Goal: Information Seeking & Learning: Learn about a topic

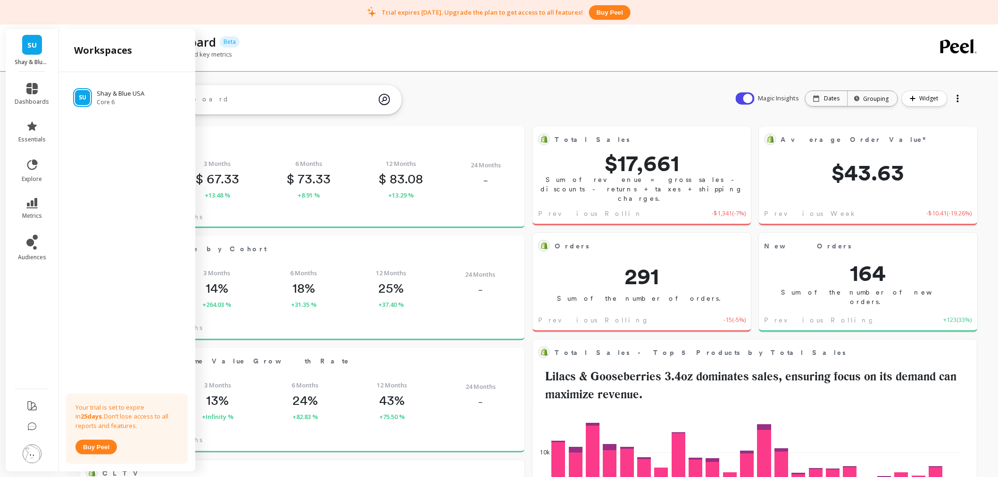
scroll to position [251, 409]
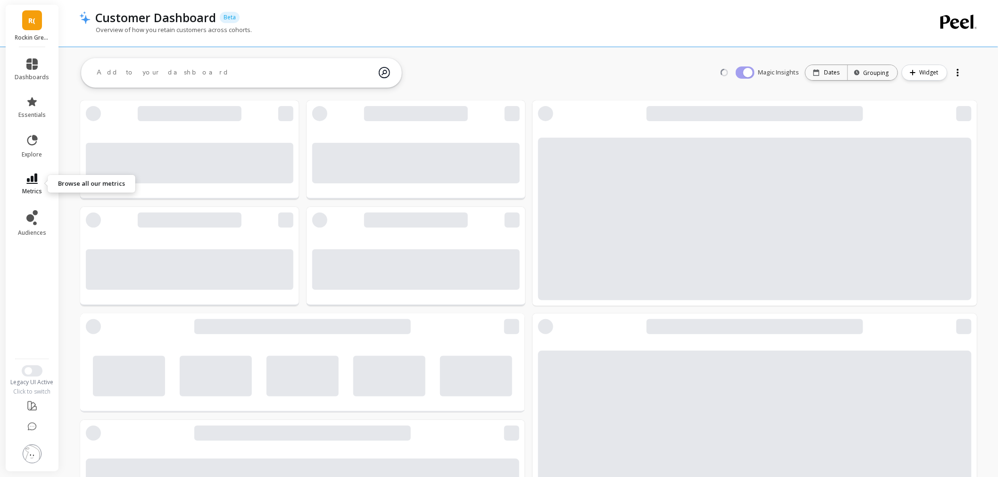
click at [30, 191] on span "metrics" at bounding box center [32, 192] width 20 height 8
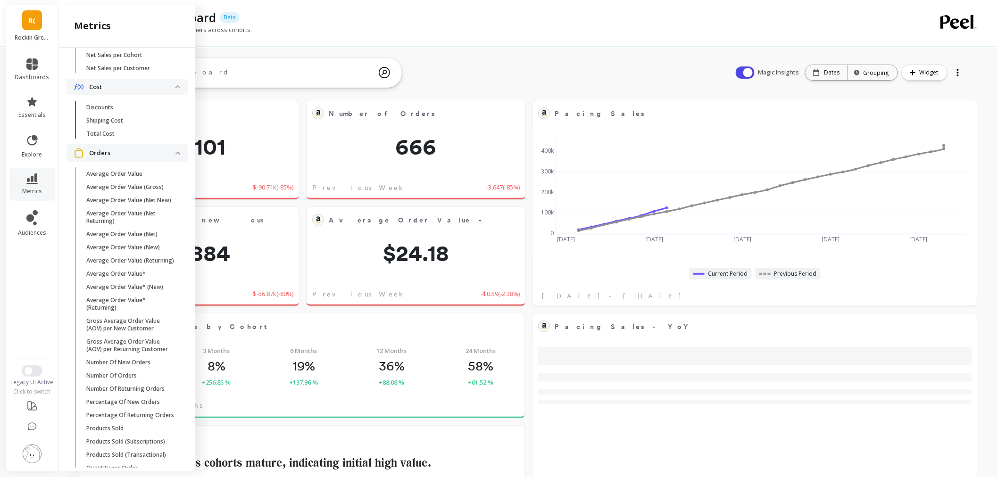
scroll to position [629, 0]
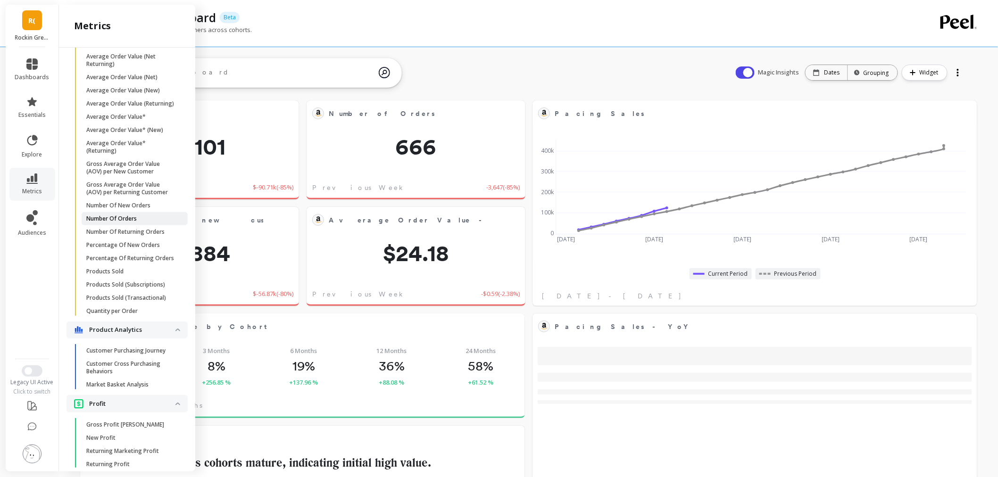
click at [122, 223] on p "Number Of Orders" at bounding box center [111, 219] width 50 height 8
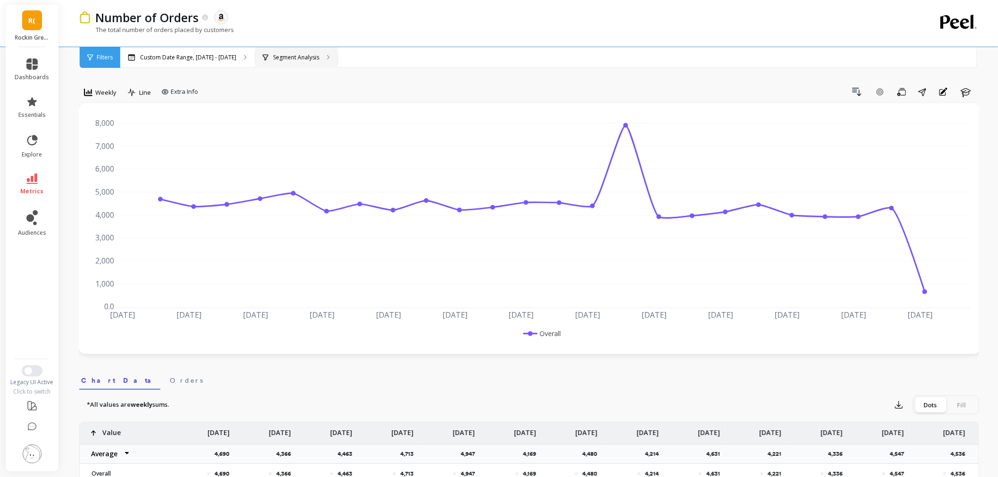
click at [292, 60] on p "Segment Analysis" at bounding box center [296, 58] width 46 height 8
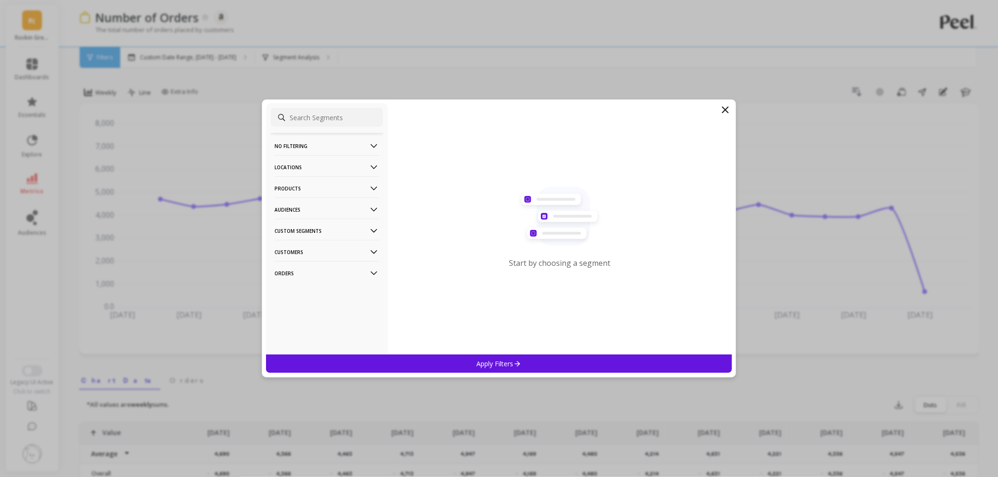
click at [310, 169] on p "Locations" at bounding box center [327, 167] width 105 height 24
click at [305, 195] on div "Countries" at bounding box center [327, 201] width 112 height 15
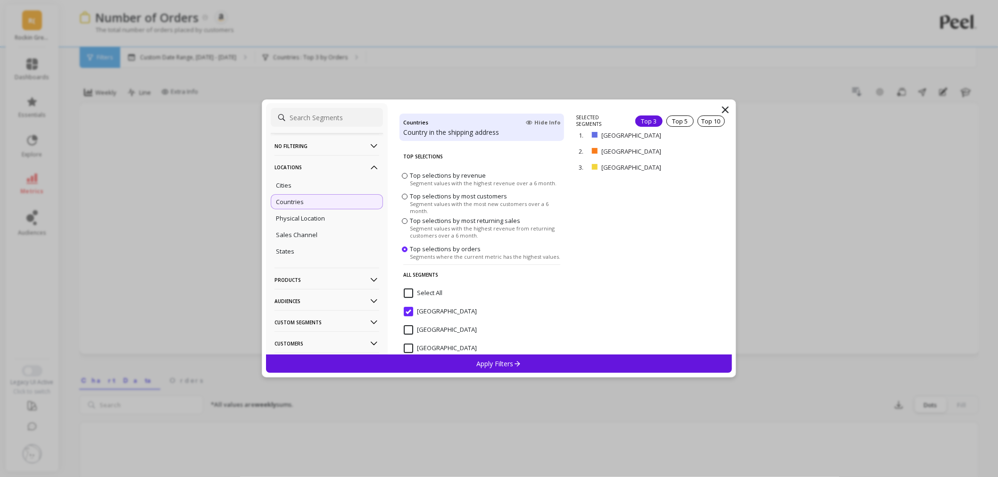
click at [493, 357] on div "Apply Filters" at bounding box center [499, 364] width 466 height 18
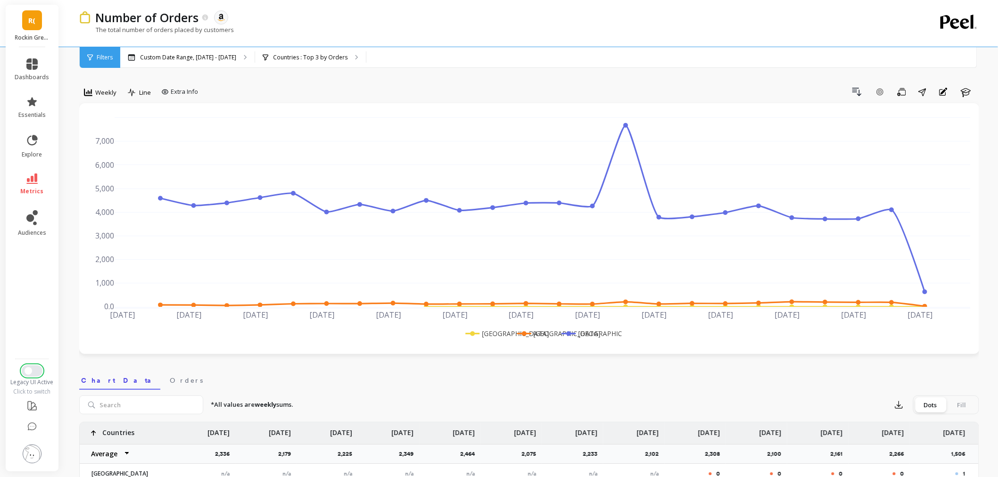
click at [38, 370] on button "Switch to New UI" at bounding box center [32, 371] width 21 height 11
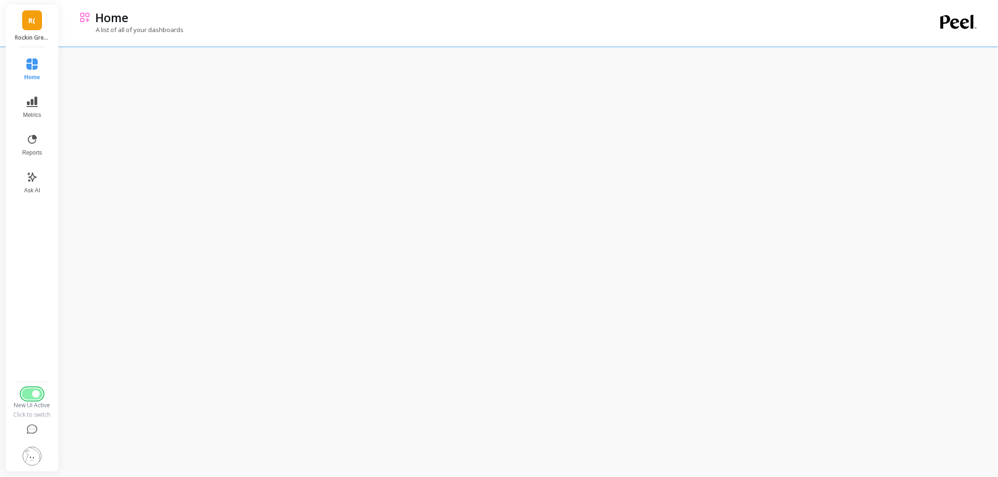
click at [26, 394] on button "Switch to Legacy UI" at bounding box center [32, 394] width 21 height 11
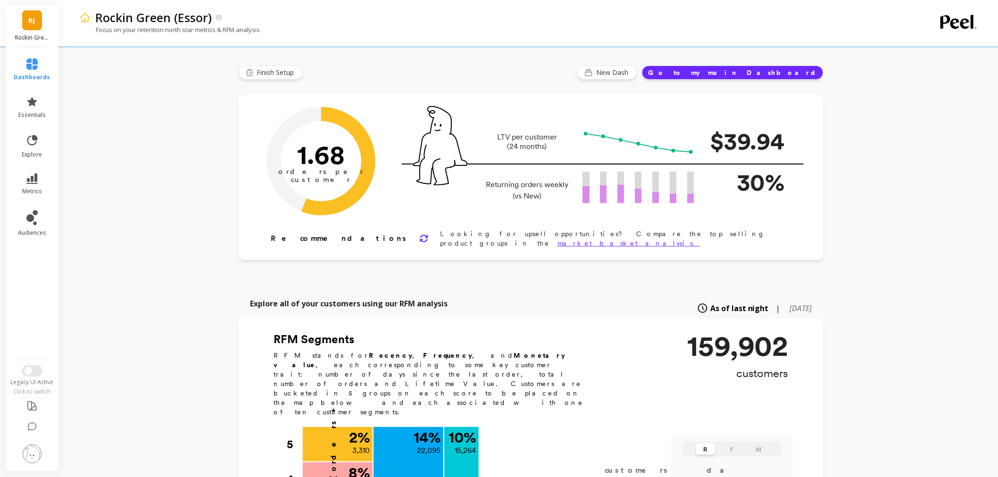
click at [33, 453] on img at bounding box center [32, 454] width 19 height 19
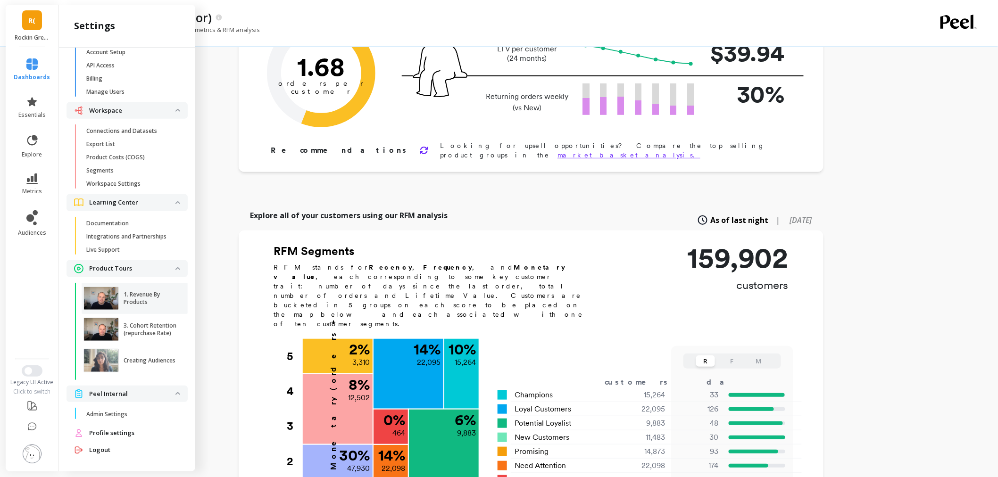
scroll to position [105, 0]
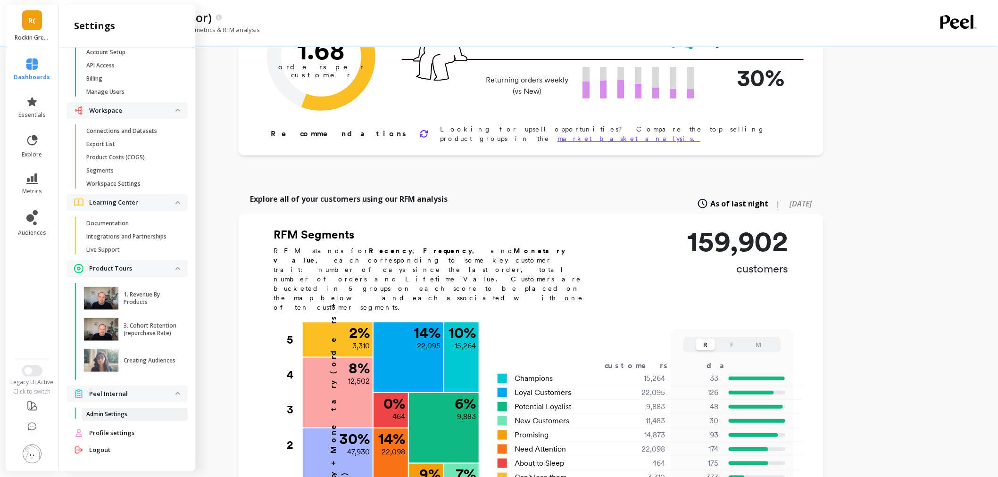
click at [104, 413] on p "Admin Settings" at bounding box center [106, 415] width 41 height 8
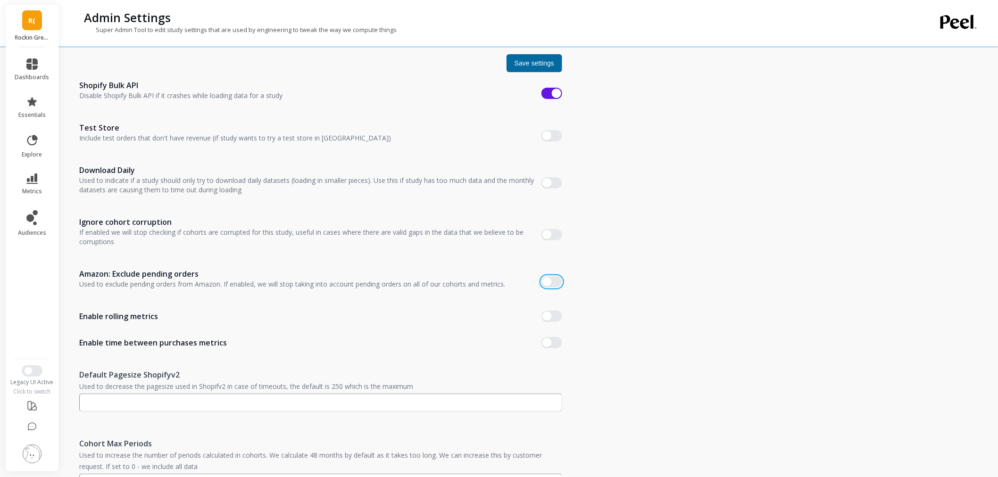
click at [553, 284] on button "button" at bounding box center [552, 281] width 21 height 11
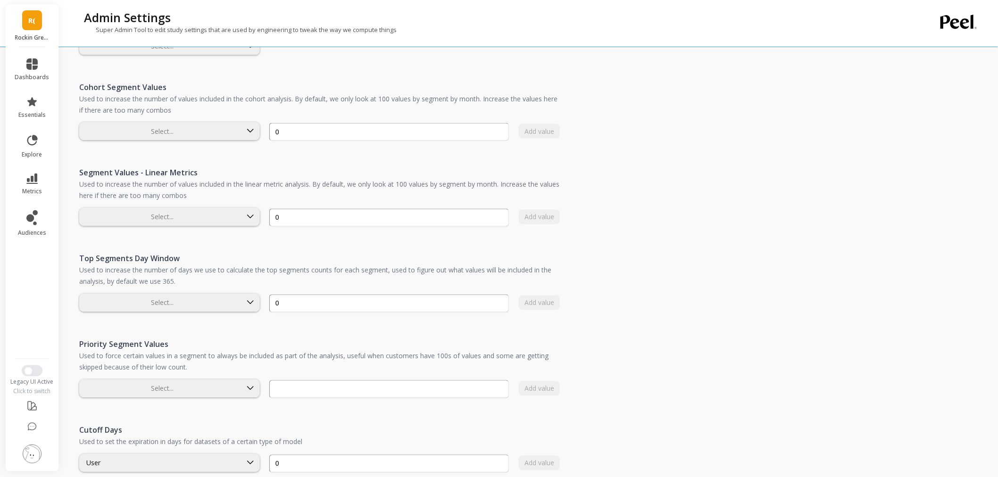
scroll to position [619, 0]
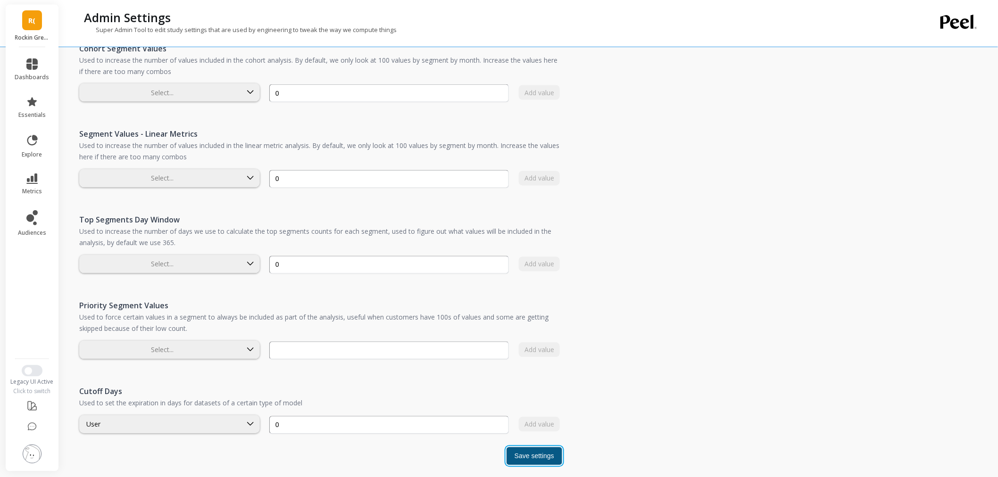
click at [542, 462] on button "Save settings" at bounding box center [535, 457] width 56 height 18
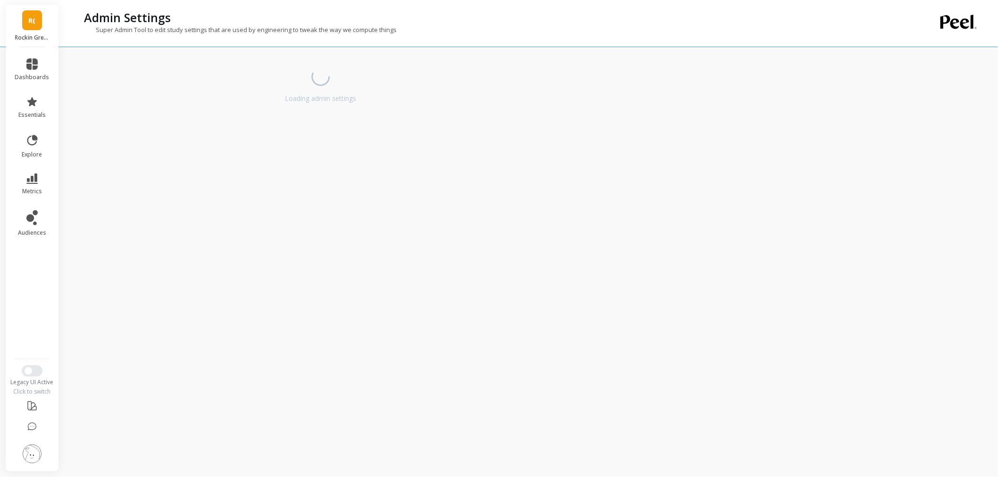
scroll to position [0, 0]
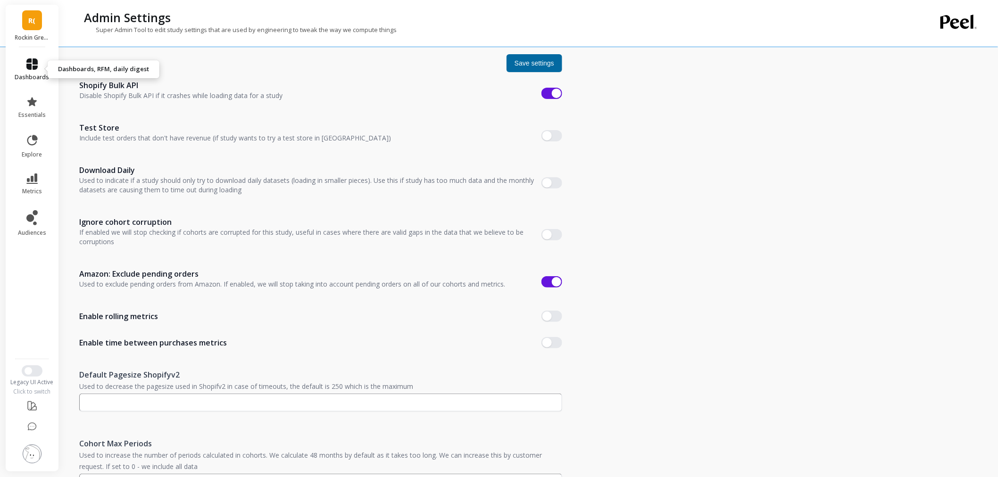
click at [38, 61] on link "dashboards" at bounding box center [32, 70] width 34 height 23
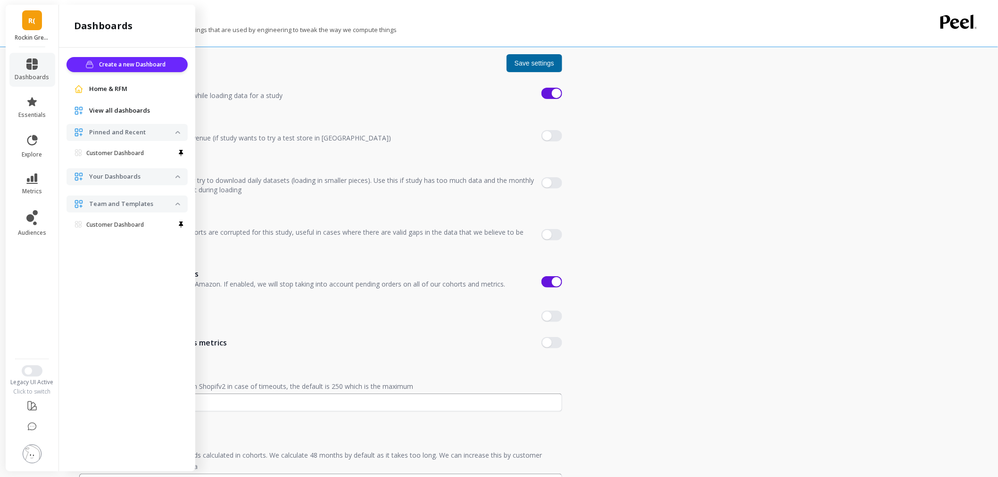
click at [104, 88] on span "Home & RFM" at bounding box center [108, 88] width 38 height 9
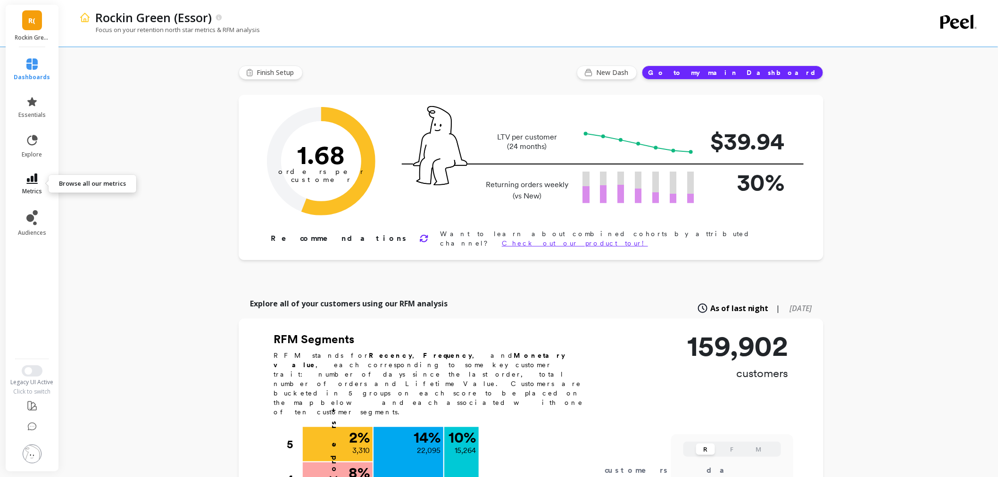
click at [36, 178] on icon at bounding box center [31, 179] width 11 height 10
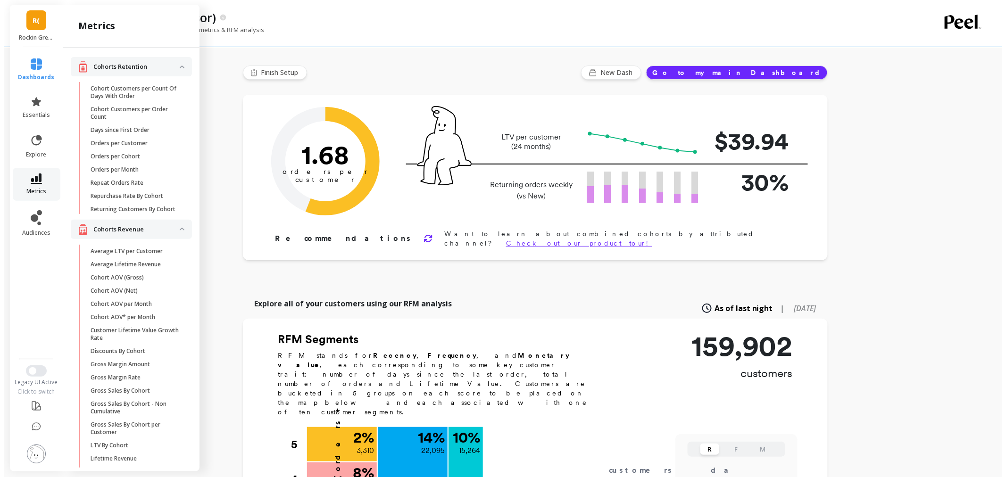
scroll to position [629, 0]
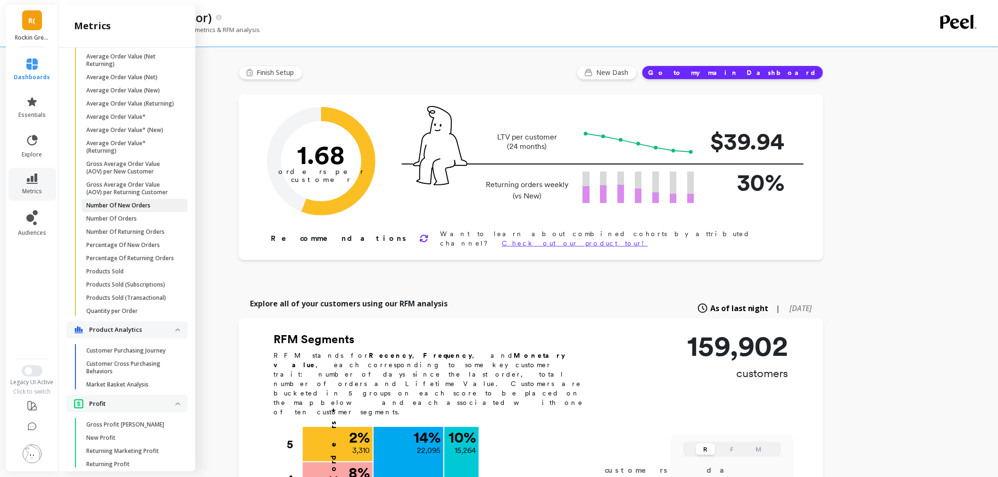
click at [156, 212] on link "Number Of New Orders" at bounding box center [135, 205] width 106 height 13
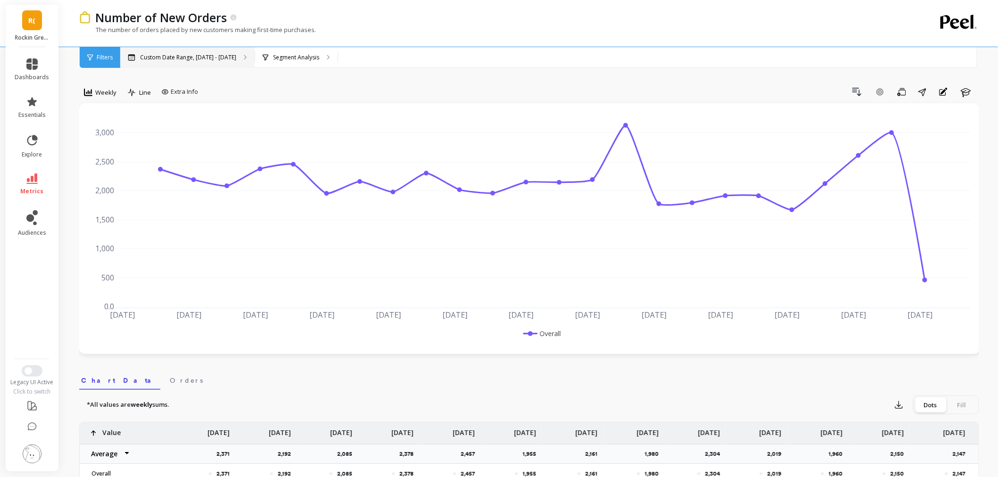
click at [208, 62] on div "Custom Date Range, [DATE] - [DATE]" at bounding box center [187, 57] width 134 height 21
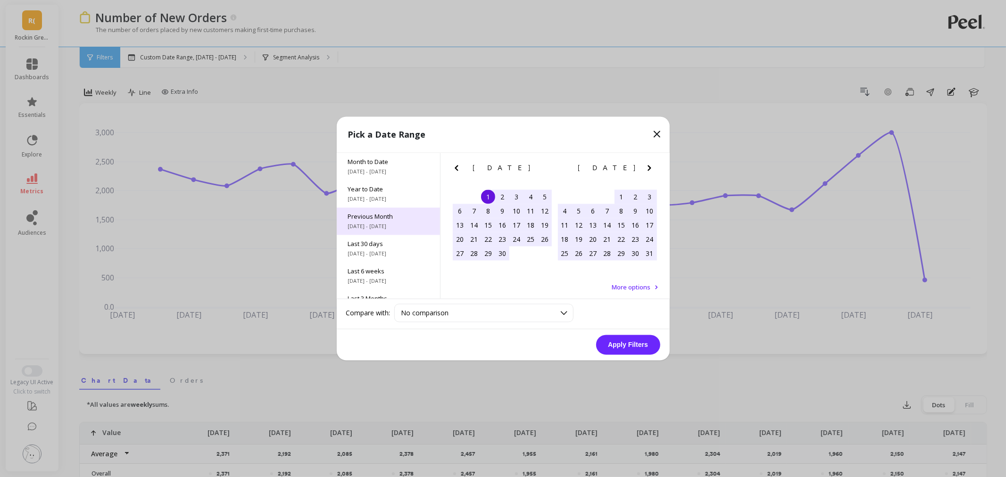
click at [384, 230] on span "[DATE] - [DATE]" at bounding box center [388, 227] width 81 height 8
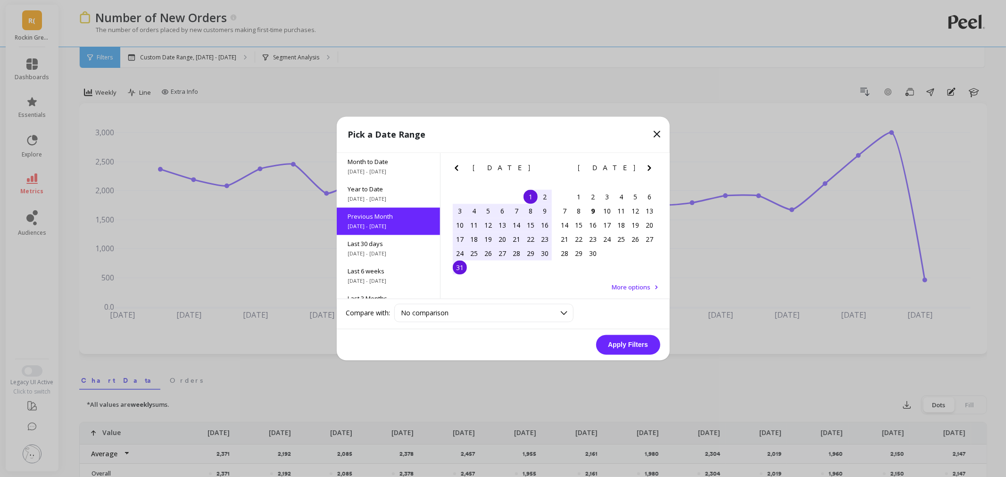
click at [544, 225] on div "16" at bounding box center [545, 225] width 14 height 14
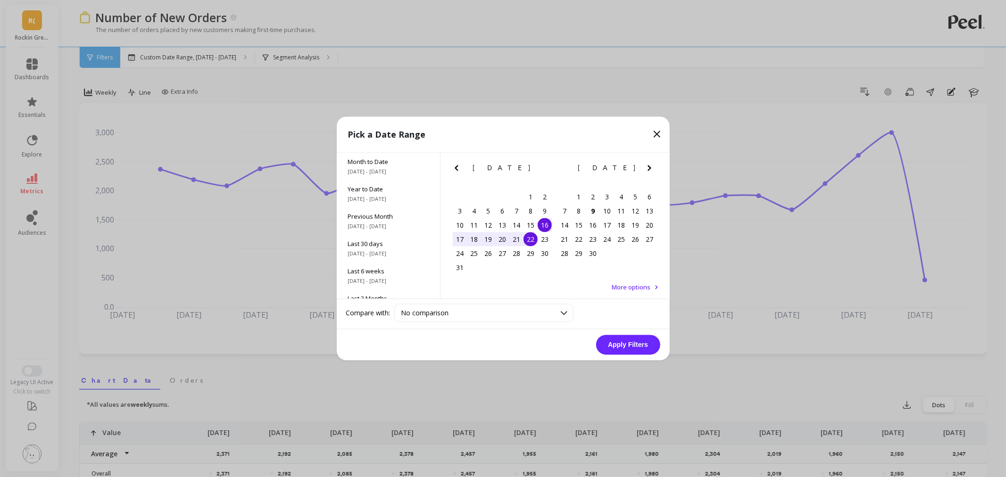
click at [531, 241] on div "22" at bounding box center [531, 240] width 14 height 14
click at [621, 346] on button "Apply Filters" at bounding box center [628, 345] width 64 height 20
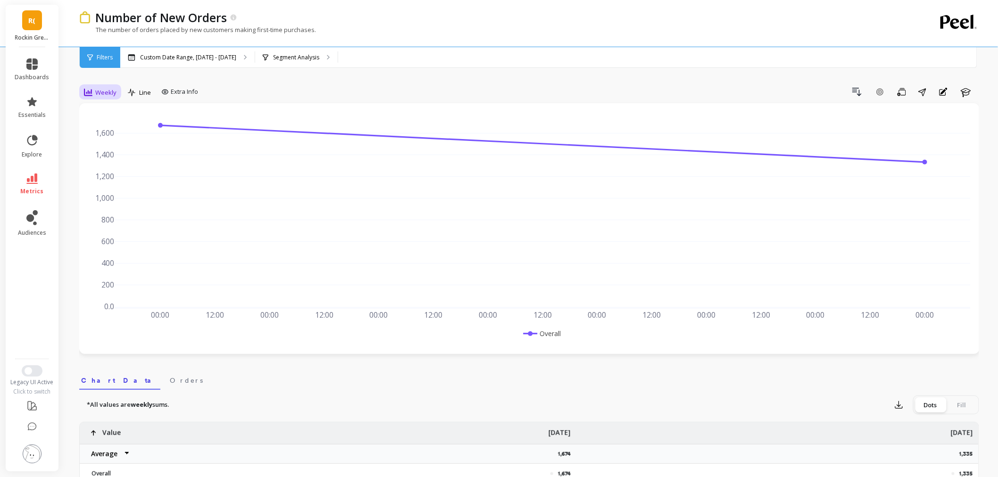
click at [95, 88] on span "Weekly" at bounding box center [105, 92] width 21 height 9
click at [111, 119] on div "All" at bounding box center [114, 114] width 65 height 17
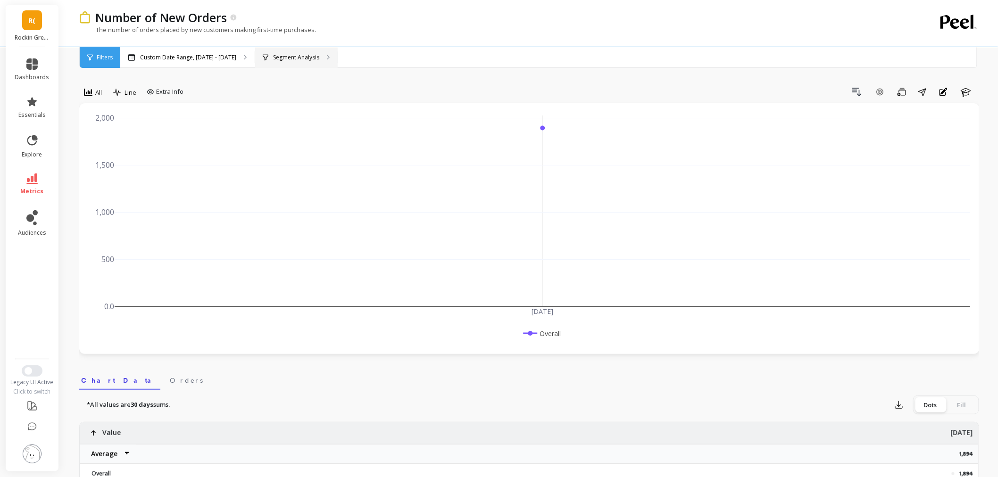
click at [326, 59] on div "Segment Analysis" at bounding box center [296, 57] width 83 height 21
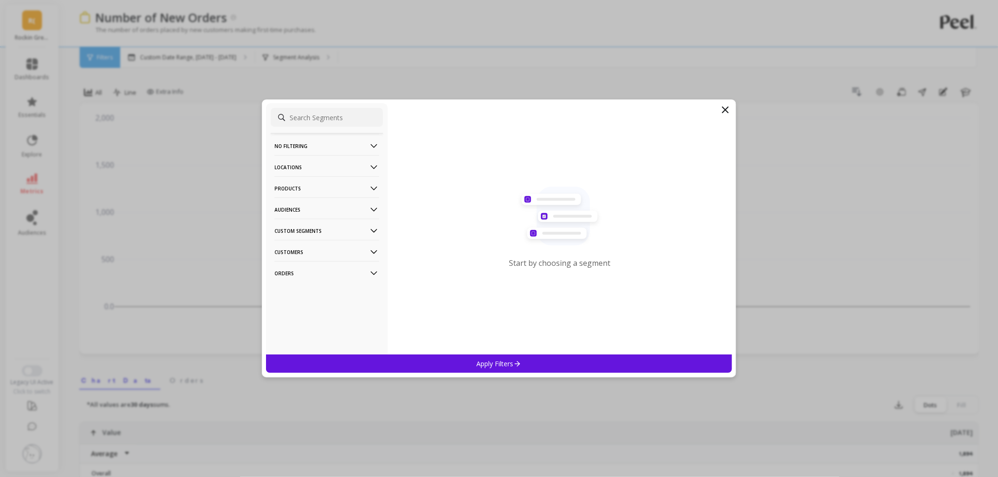
click at [317, 168] on p "Locations" at bounding box center [327, 167] width 105 height 24
click at [308, 201] on div "Countries" at bounding box center [327, 201] width 112 height 15
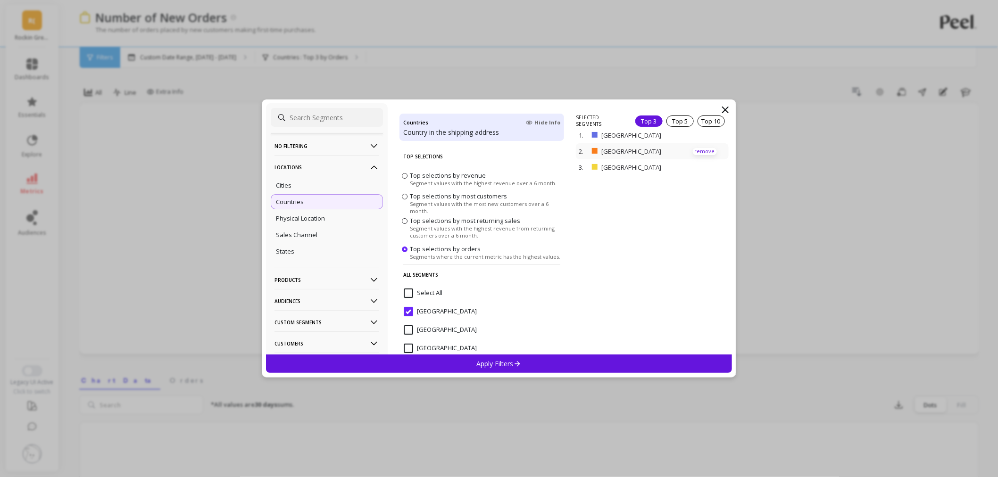
click at [699, 148] on p "remove" at bounding box center [705, 151] width 24 height 7
drag, startPoint x: 697, startPoint y: 135, endPoint x: 589, endPoint y: 211, distance: 132.1
click at [0, 0] on p "remove" at bounding box center [0, 0] width 0 height 0
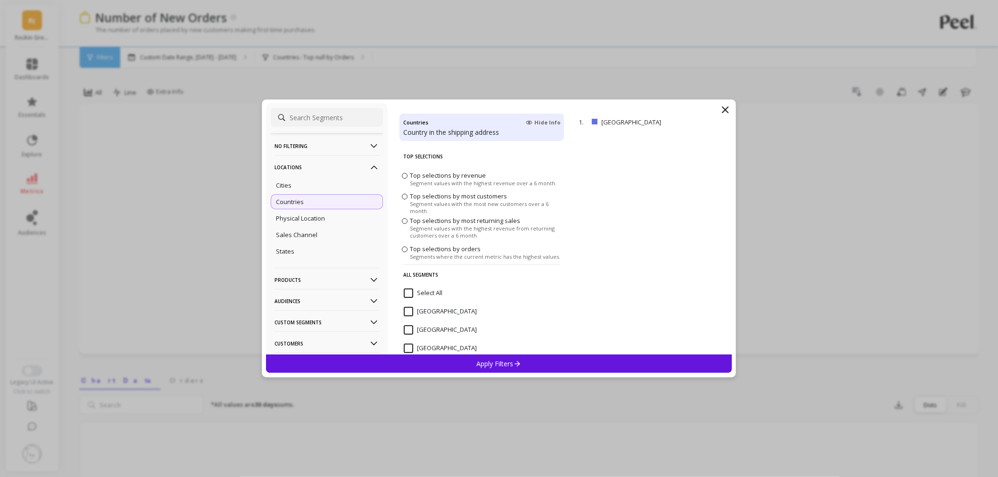
click at [477, 375] on div "No filtering Overall Locations Cities Countries Physical Location Sales Channel…" at bounding box center [499, 239] width 475 height 278
click at [477, 366] on p "Apply Filters" at bounding box center [499, 364] width 45 height 9
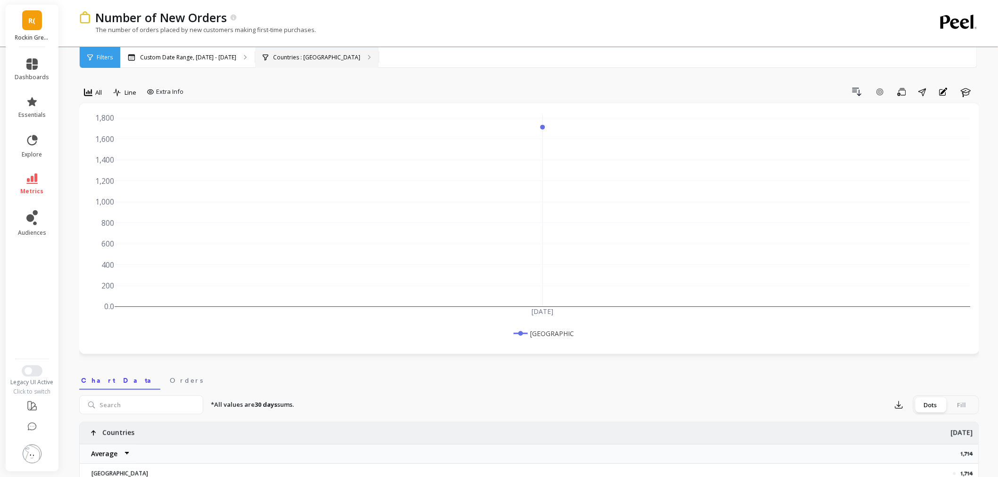
click at [303, 57] on p "Countries : [GEOGRAPHIC_DATA]" at bounding box center [316, 58] width 87 height 8
click at [199, 59] on p "Custom Date Range, [DATE] - [DATE]" at bounding box center [188, 58] width 96 height 8
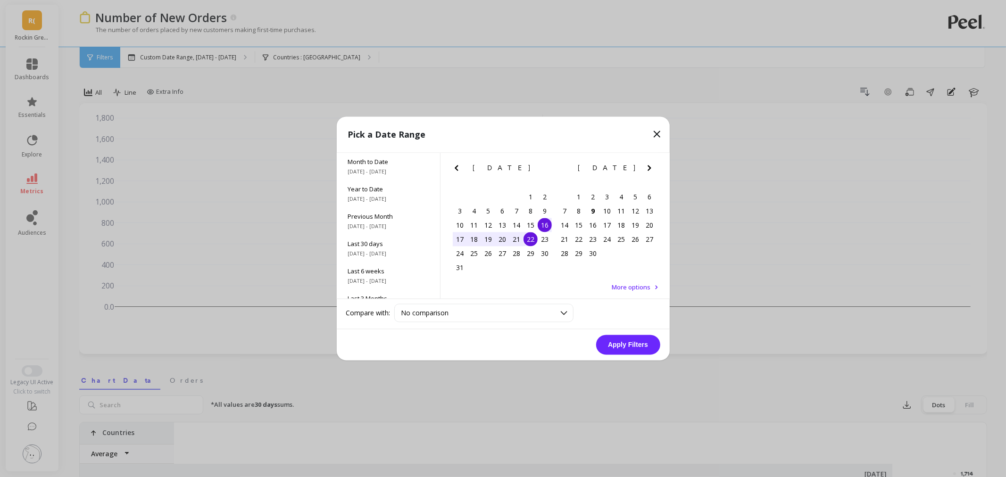
drag, startPoint x: 368, startPoint y: 67, endPoint x: 348, endPoint y: 68, distance: 20.3
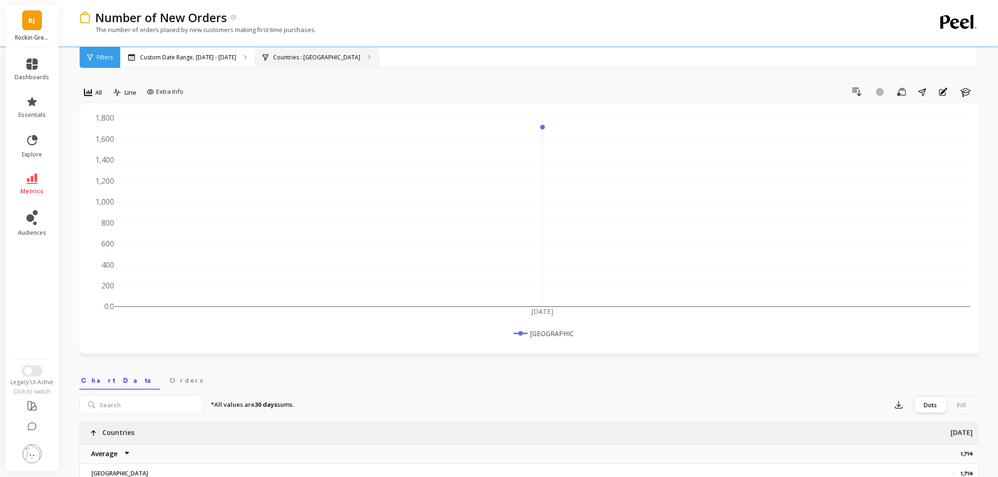
click at [323, 59] on p "Countries : [GEOGRAPHIC_DATA]" at bounding box center [316, 58] width 87 height 8
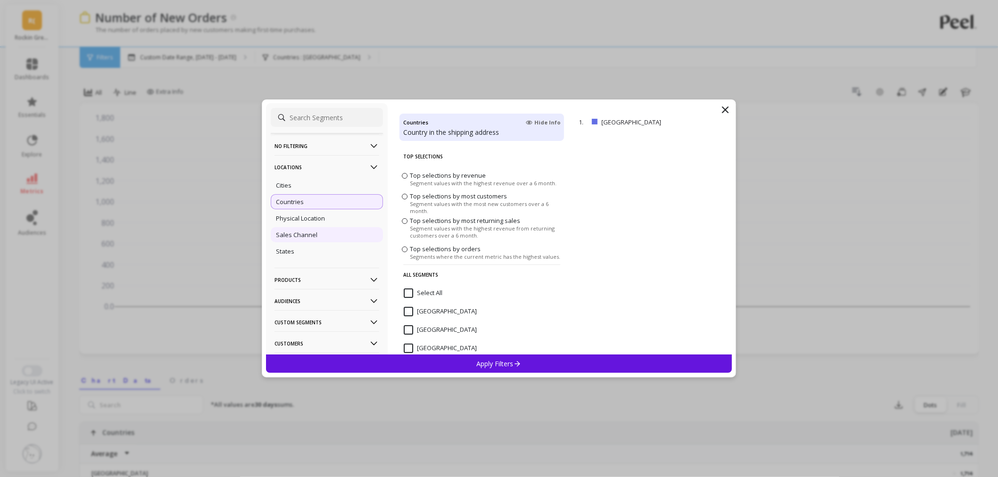
click at [294, 234] on p "Sales Channel" at bounding box center [297, 235] width 42 height 8
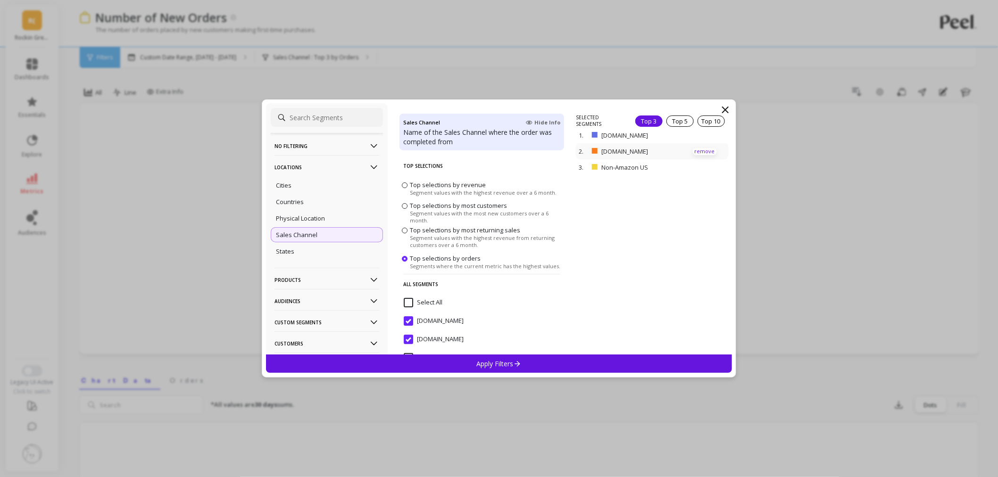
click at [693, 151] on p "remove" at bounding box center [705, 151] width 24 height 7
click at [700, 138] on p "remove" at bounding box center [705, 138] width 24 height 7
click at [518, 357] on div "Apply Filters" at bounding box center [499, 364] width 466 height 18
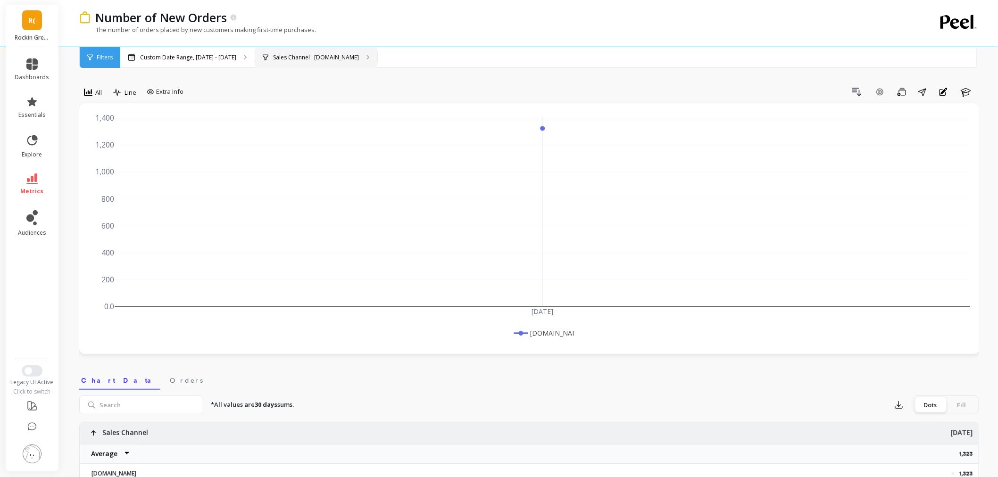
click at [263, 54] on icon at bounding box center [266, 57] width 6 height 6
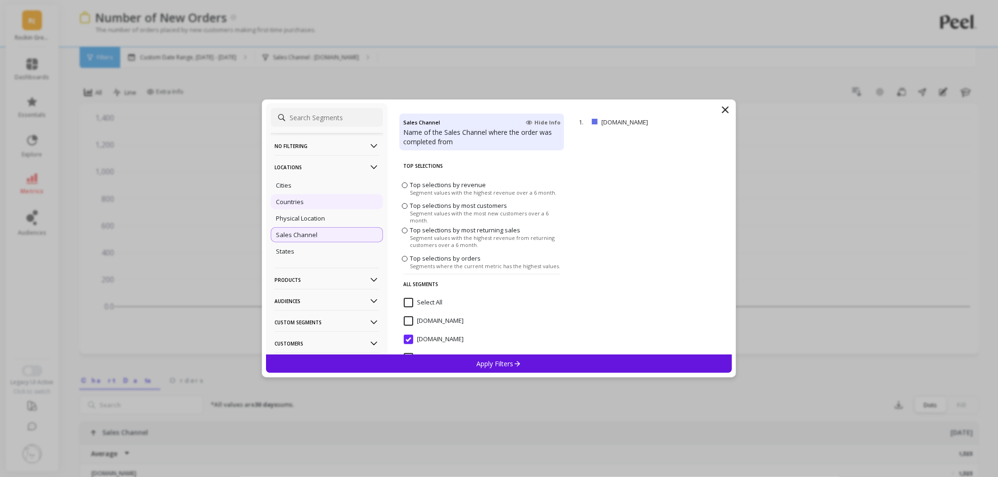
click at [307, 202] on div "Countries" at bounding box center [327, 201] width 112 height 15
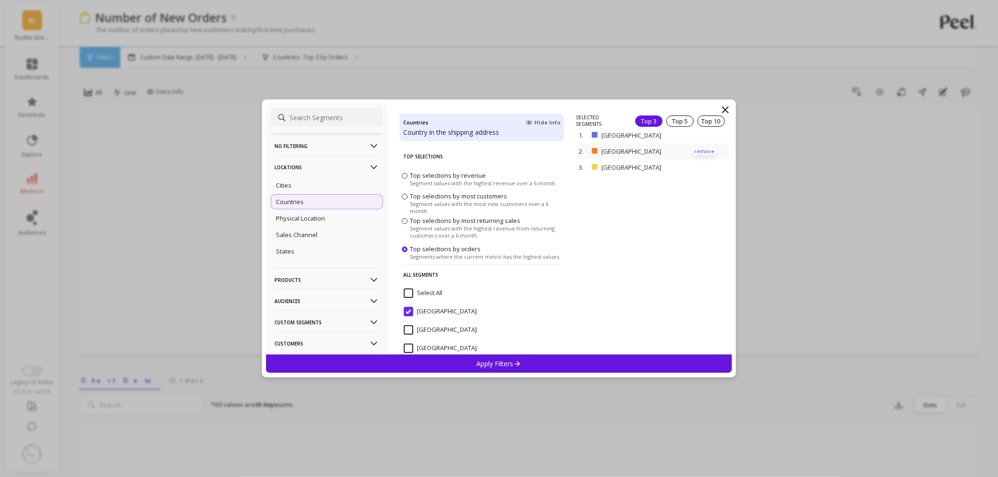
click at [694, 150] on p "remove" at bounding box center [705, 151] width 24 height 7
click at [0, 0] on p "remove" at bounding box center [0, 0] width 0 height 0
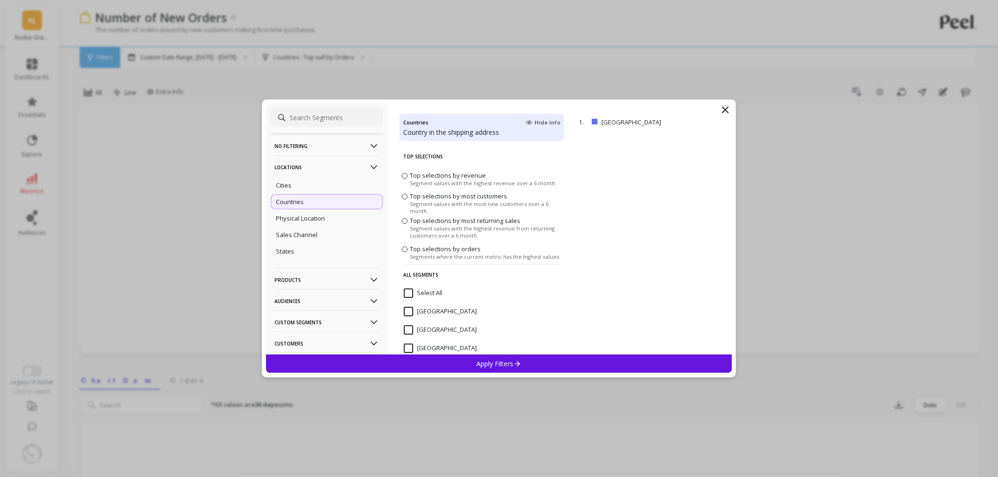
click at [521, 368] on p "Apply Filters" at bounding box center [499, 364] width 45 height 9
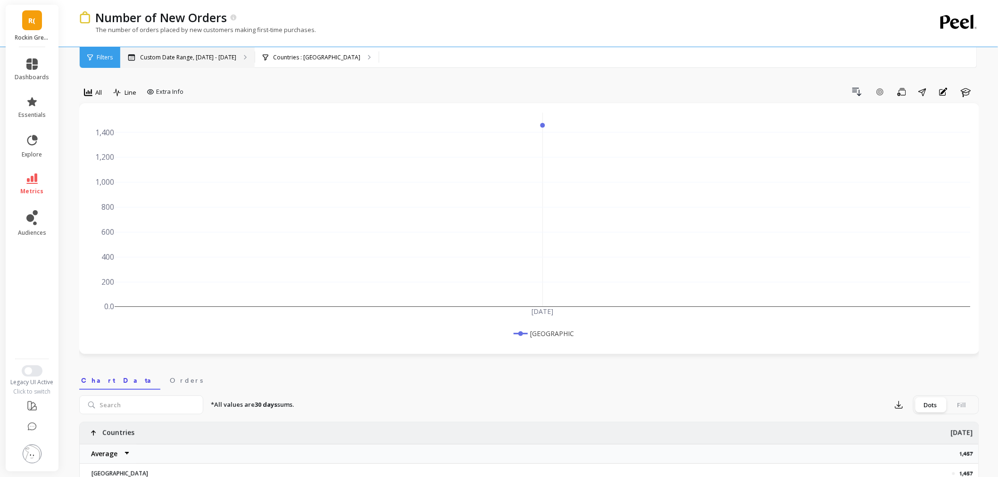
click at [242, 54] on div "Custom Date Range, [DATE] - [DATE]" at bounding box center [187, 57] width 134 height 21
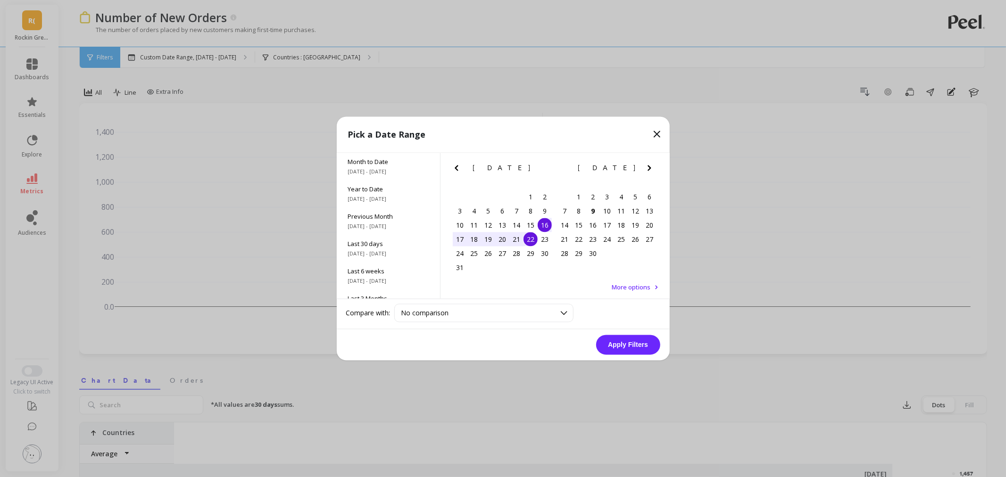
click at [628, 341] on button "Apply Filters" at bounding box center [628, 345] width 64 height 20
